Goal: Transaction & Acquisition: Download file/media

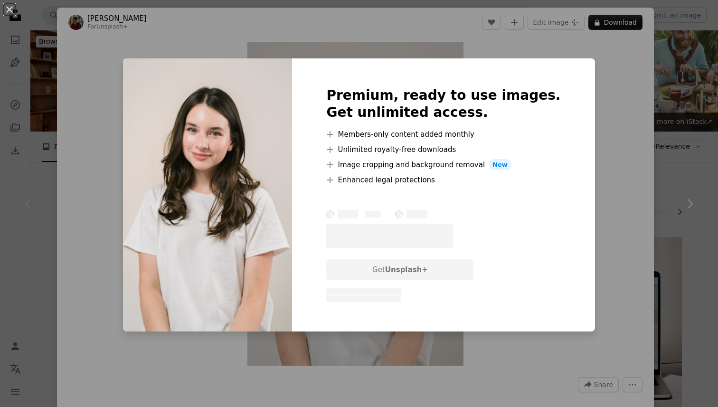
scroll to position [142, 0]
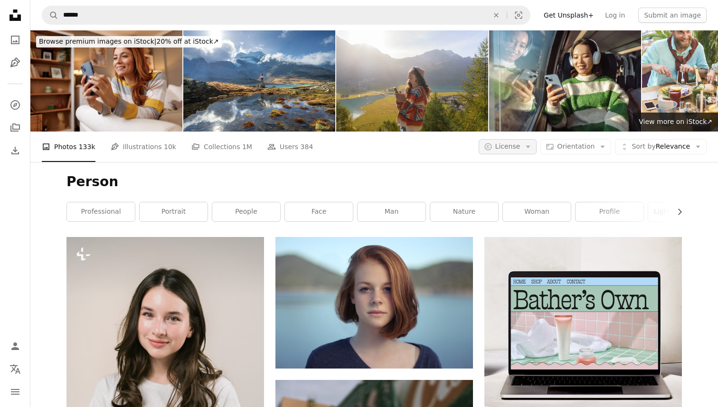
click at [525, 148] on button "A copyright icon © License Arrow down" at bounding box center [508, 146] width 58 height 15
click at [514, 222] on span "Free" at bounding box center [533, 222] width 58 height 9
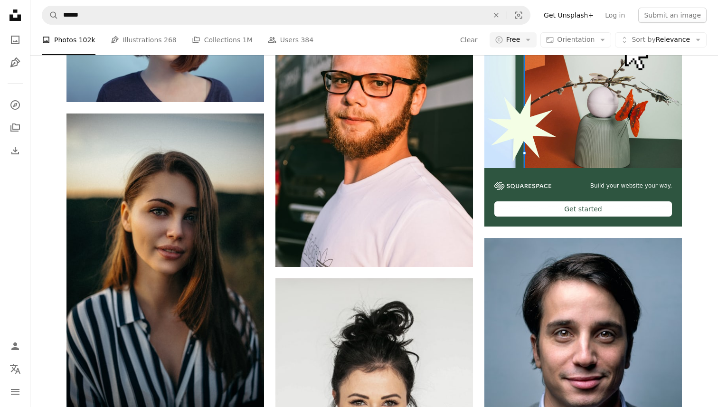
scroll to position [284, 0]
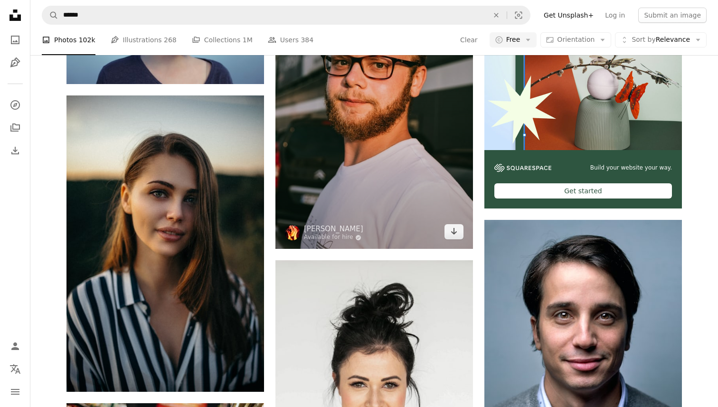
click at [427, 176] on img at bounding box center [374, 101] width 198 height 296
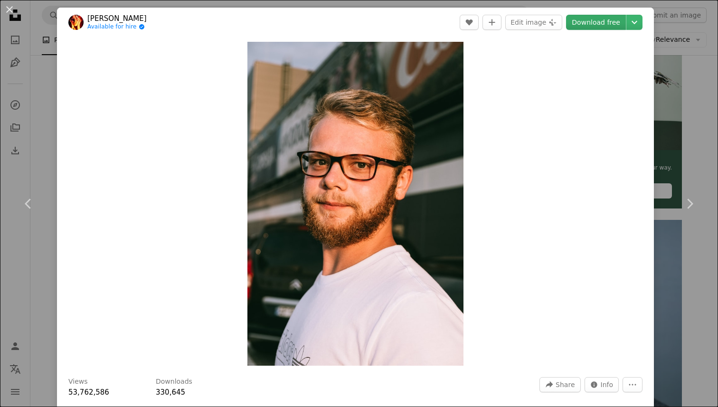
click at [617, 21] on link "Download free" at bounding box center [596, 22] width 60 height 15
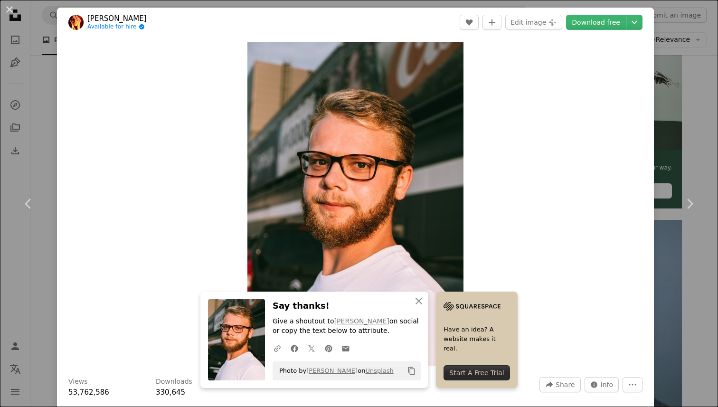
click at [677, 94] on div "An X shape Chevron left Chevron right [PERSON_NAME] Available for hire A checkm…" at bounding box center [359, 203] width 718 height 407
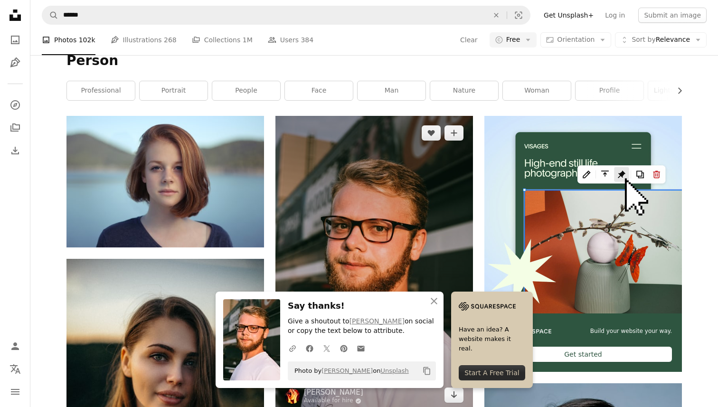
scroll to position [120, 0]
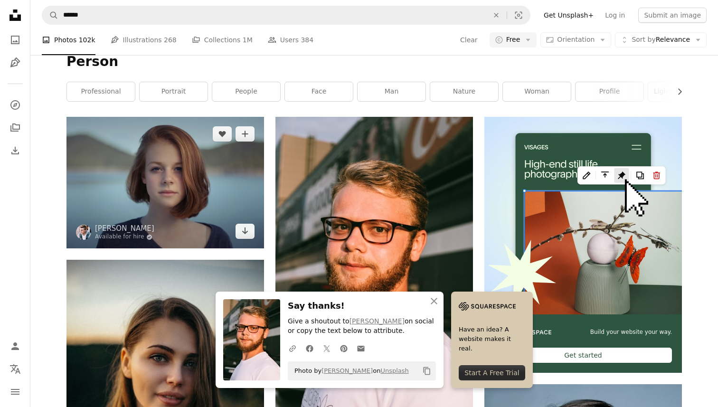
click at [247, 169] on img at bounding box center [165, 183] width 198 height 132
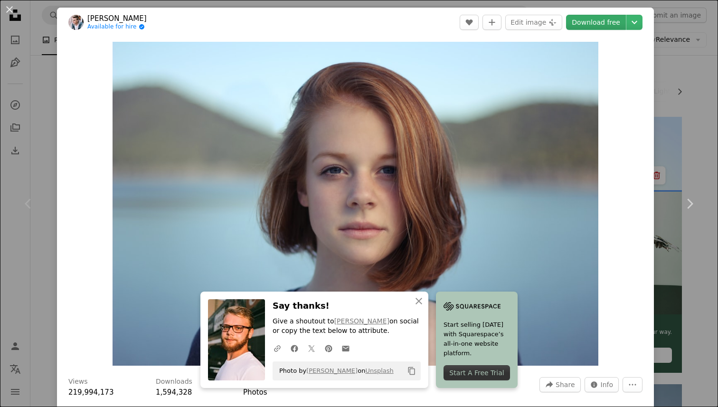
click at [618, 19] on link "Download free" at bounding box center [596, 22] width 60 height 15
